Goal: Entertainment & Leisure: Consume media (video, audio)

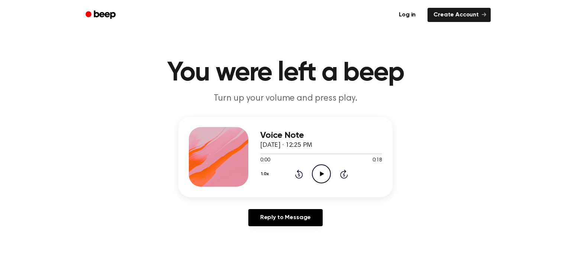
click at [321, 173] on icon at bounding box center [322, 173] width 4 height 5
click at [317, 163] on div "0:00 0:11" at bounding box center [321, 160] width 122 height 8
click at [328, 177] on icon "Play Audio" at bounding box center [321, 173] width 19 height 19
click at [299, 176] on icon "Rewind 5 seconds" at bounding box center [299, 174] width 8 height 10
click at [299, 177] on icon "Rewind 5 seconds" at bounding box center [299, 174] width 8 height 10
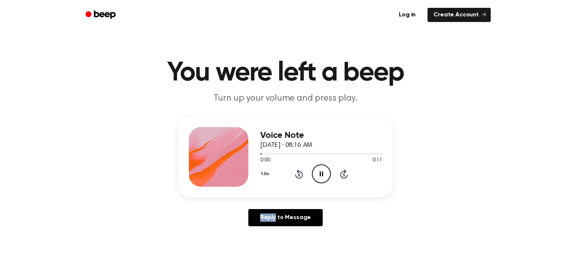
click at [299, 177] on icon "Rewind 5 seconds" at bounding box center [299, 174] width 8 height 10
click at [299, 176] on icon "Rewind 5 seconds" at bounding box center [299, 174] width 8 height 10
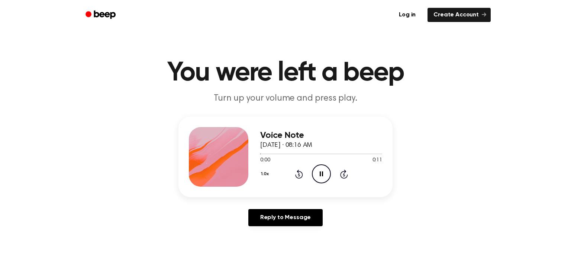
click at [299, 176] on icon "Rewind 5 seconds" at bounding box center [299, 174] width 8 height 10
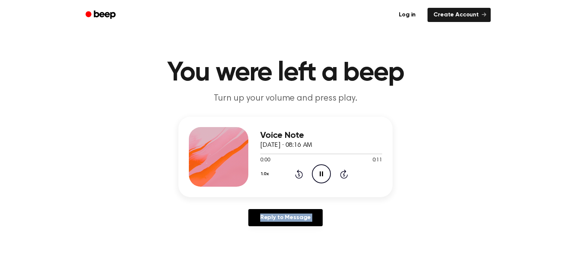
click at [299, 176] on icon "Rewind 5 seconds" at bounding box center [299, 174] width 8 height 10
click at [326, 177] on icon "Play Audio" at bounding box center [321, 173] width 19 height 19
click at [326, 177] on icon "Pause Audio" at bounding box center [321, 173] width 19 height 19
